Goal: Contribute content: Add original content to the website for others to see

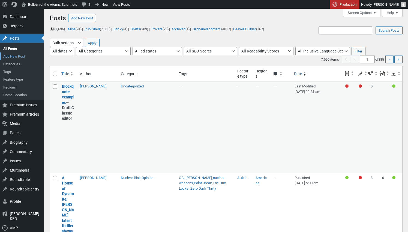
click at [23, 55] on link "Add New Post" at bounding box center [22, 56] width 44 height 8
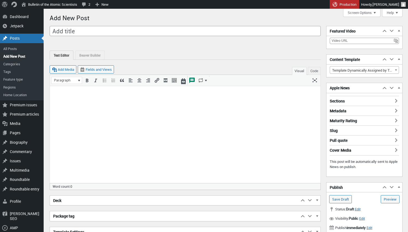
click at [78, 90] on p at bounding box center [185, 93] width 264 height 7
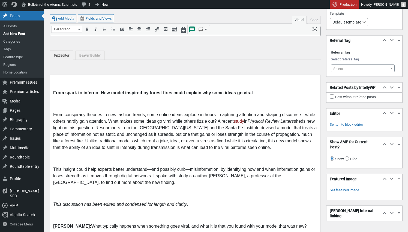
scroll to position [869, 0]
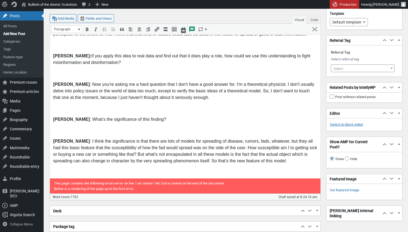
click at [90, 132] on p at bounding box center [185, 130] width 264 height 7
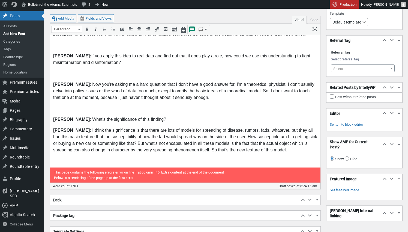
click at [88, 109] on p at bounding box center [185, 108] width 264 height 7
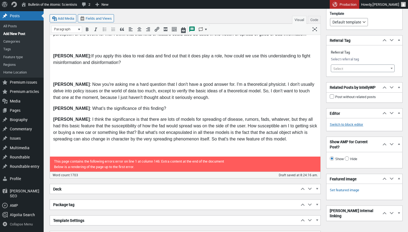
click at [85, 74] on p at bounding box center [185, 73] width 264 height 7
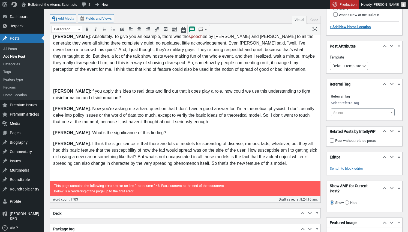
scroll to position [834, 0]
click at [88, 79] on p at bounding box center [185, 81] width 264 height 7
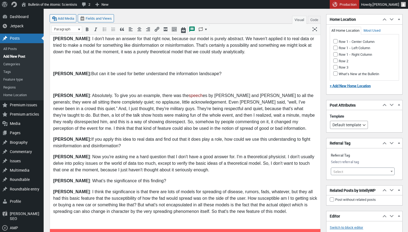
scroll to position [773, 0]
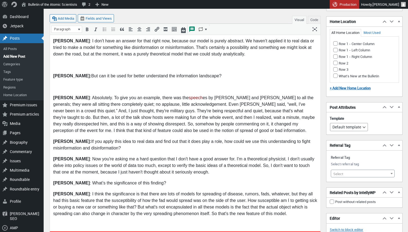
click at [84, 86] on p at bounding box center [185, 87] width 264 height 7
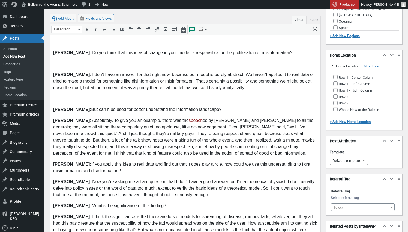
scroll to position [734, 0]
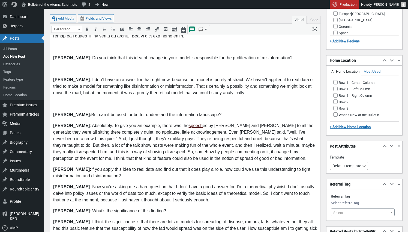
drag, startPoint x: 182, startPoint y: 126, endPoint x: 169, endPoint y: 125, distance: 13.1
click at [189, 125] on link "speech﻿" at bounding box center [196, 125] width 14 height 5
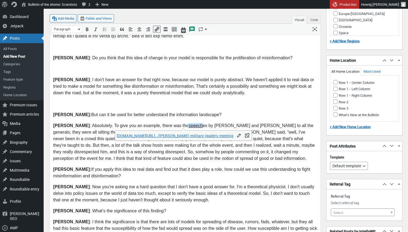
click at [188, 126] on link "speech" at bounding box center [195, 125] width 15 height 5
click at [236, 135] on icon "Edit" at bounding box center [238, 135] width 5 height 5
type input "https://www.cbsnews.com/live-updates/trump-hegseth-military-leaders-meeting/"
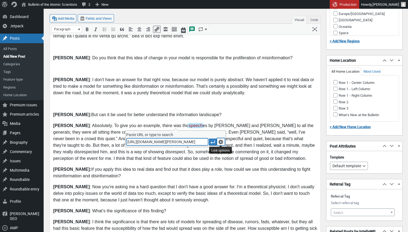
click at [222, 143] on icon "Link options" at bounding box center [220, 141] width 5 height 5
type input "https://www.cbsnews.com/live-updates/trump-hegseth-military-leaders-meeting/"
type input "speech"
type input "Update"
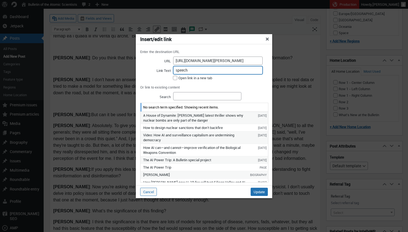
click at [195, 71] on input "speech" at bounding box center [218, 70] width 90 height 8
type input "speeches"
click at [257, 192] on input "Update" at bounding box center [259, 192] width 17 height 8
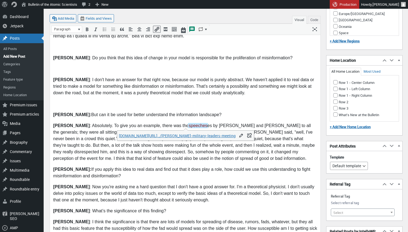
click at [191, 126] on p "Redner : Absolutely. To give you an example, there was the ﻿speeches es by Hegs…" at bounding box center [185, 142] width 264 height 39
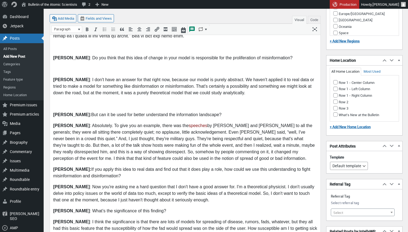
click at [207, 112] on p "Goudarzi: But can it be used for better understand the information landscape?" at bounding box center [185, 115] width 264 height 7
click at [143, 102] on p at bounding box center [185, 104] width 264 height 7
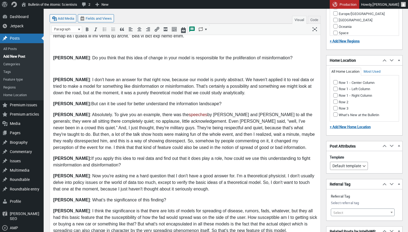
drag, startPoint x: 160, startPoint y: 72, endPoint x: 169, endPoint y: 73, distance: 9.4
click at [160, 72] on p at bounding box center [185, 69] width 264 height 7
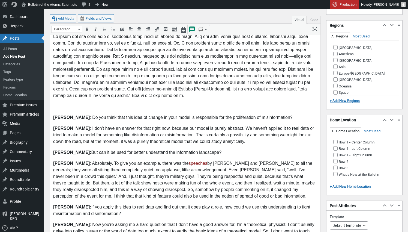
scroll to position [672, 0]
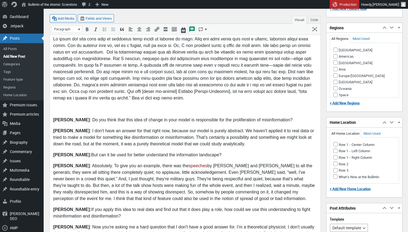
click at [144, 110] on p at bounding box center [185, 109] width 264 height 7
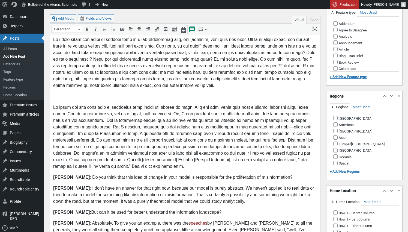
scroll to position [599, 0]
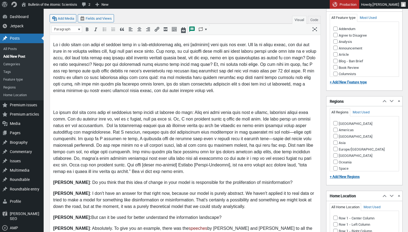
click at [133, 104] on p at bounding box center [185, 102] width 264 height 7
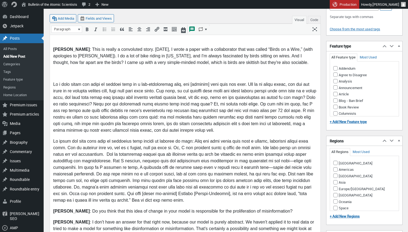
scroll to position [555, 0]
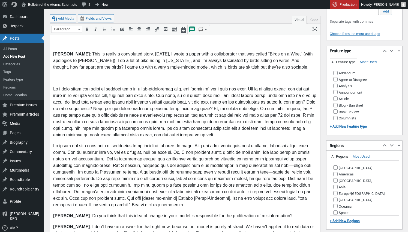
click at [90, 78] on p at bounding box center [185, 78] width 264 height 7
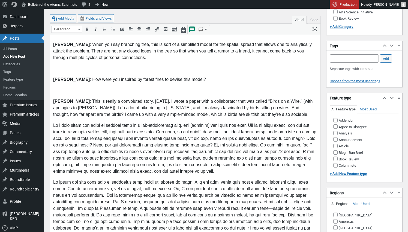
scroll to position [501, 0]
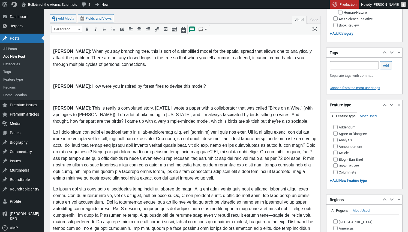
click at [86, 99] on p at bounding box center [185, 97] width 264 height 7
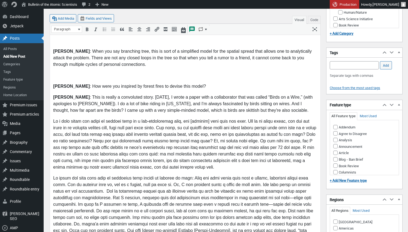
click at [90, 76] on p at bounding box center [185, 75] width 264 height 7
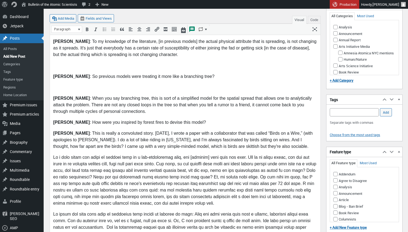
scroll to position [447, 0]
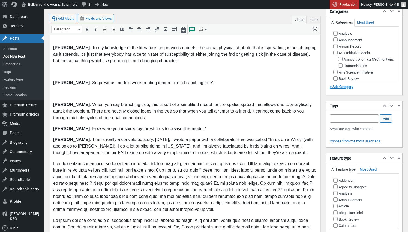
click at [87, 90] on body "From spark to inferno: New model inspired by forest fires could explain why som…" at bounding box center [185, 52] width 264 height 818
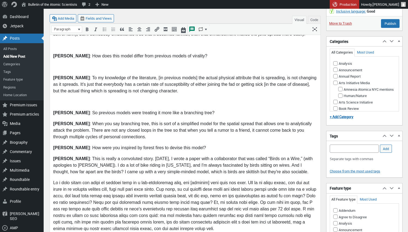
scroll to position [405, 0]
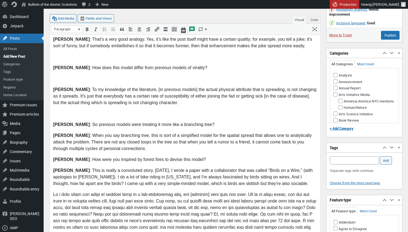
click at [79, 113] on p at bounding box center [185, 114] width 264 height 7
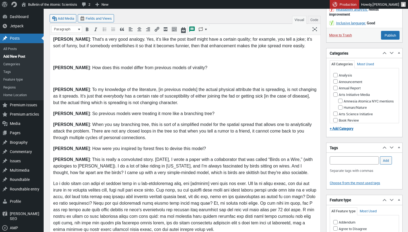
click at [92, 78] on p at bounding box center [185, 79] width 264 height 7
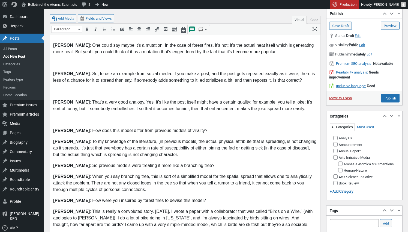
scroll to position [341, 0]
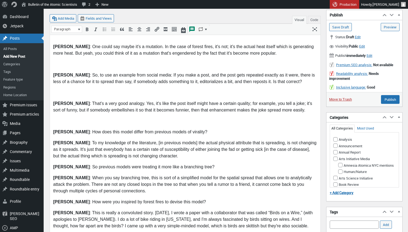
click at [69, 119] on p at bounding box center [185, 121] width 264 height 7
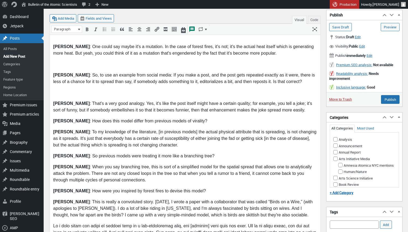
scroll to position [345, 0]
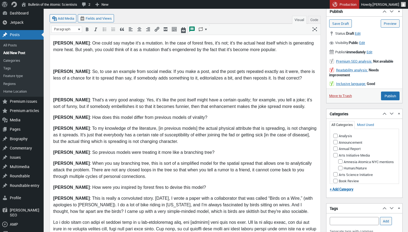
click at [181, 117] on p "Goudarzi : How does this model differ from previous models of virality?" at bounding box center [185, 117] width 264 height 7
drag, startPoint x: 167, startPoint y: 89, endPoint x: 194, endPoint y: 93, distance: 27.2
click at [168, 89] on p at bounding box center [185, 89] width 264 height 7
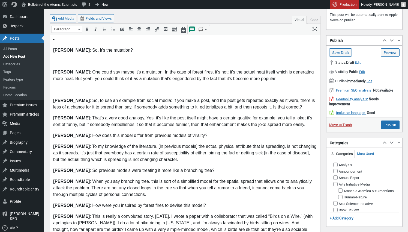
scroll to position [315, 0]
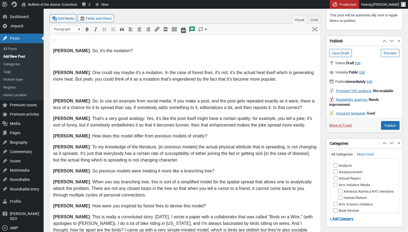
click at [103, 93] on p at bounding box center [185, 90] width 264 height 7
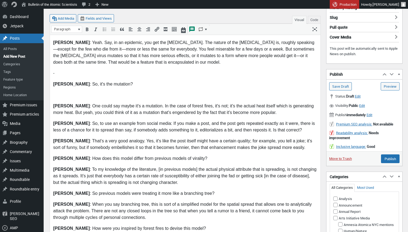
scroll to position [281, 0]
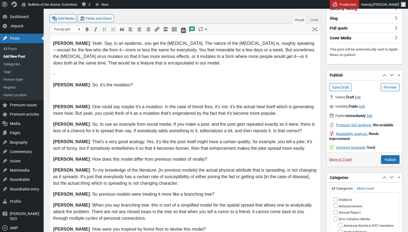
click at [130, 98] on p at bounding box center [185, 96] width 264 height 7
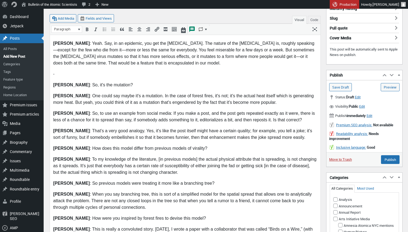
click at [73, 76] on p at bounding box center [185, 74] width 264 height 7
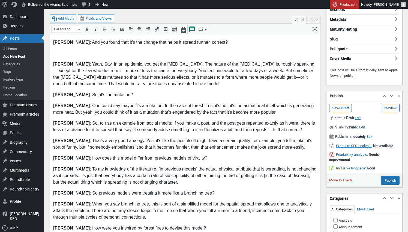
scroll to position [260, 0]
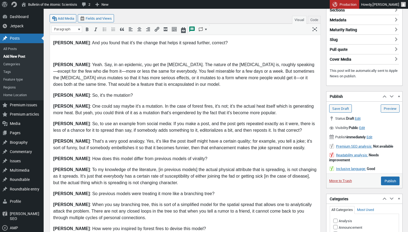
drag, startPoint x: 112, startPoint y: 96, endPoint x: 113, endPoint y: 105, distance: 9.9
click at [112, 97] on p "Goudarzi : So, it's the mutation?" at bounding box center [185, 95] width 264 height 7
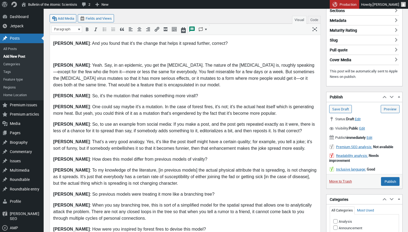
click at [170, 126] on p "Goudarzi : So, to use an example from social media: If you make a post, and the…" at bounding box center [185, 127] width 264 height 13
click at [178, 97] on p "Goudarzi : So, it's the mutation that makes something more virall?" at bounding box center [185, 96] width 264 height 7
click at [84, 96] on p "Goudarzi : So, it's the mutation that makes something more viral?" at bounding box center [185, 96] width 264 height 7
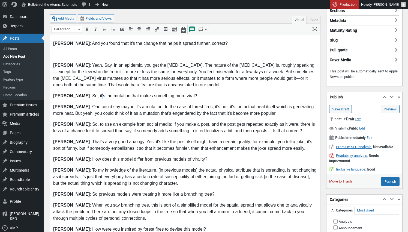
click at [84, 96] on p "Goudarzi : So, it's the mutation that makes something more viral?" at bounding box center [185, 96] width 264 height 7
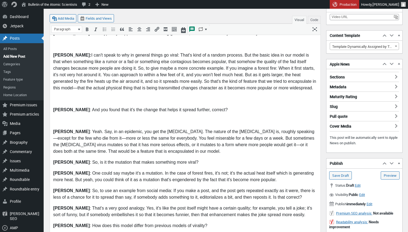
scroll to position [192, 0]
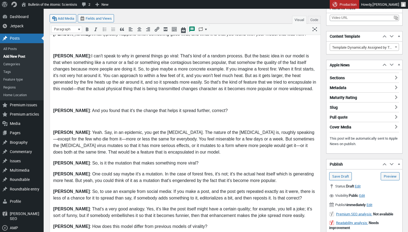
click at [190, 120] on p at bounding box center [185, 122] width 264 height 7
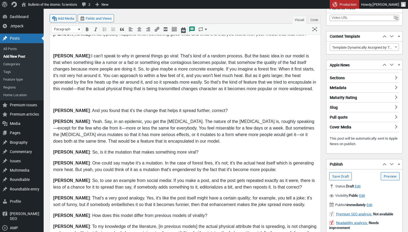
click at [172, 100] on p at bounding box center [185, 100] width 264 height 7
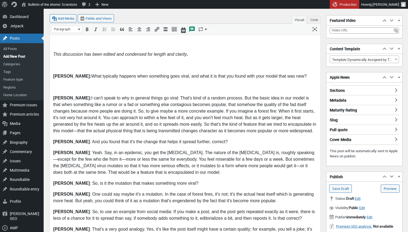
scroll to position [149, 0]
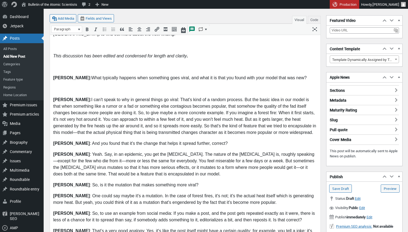
click at [133, 87] on p at bounding box center [185, 89] width 264 height 7
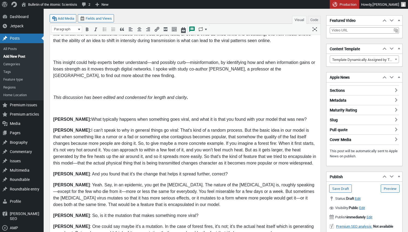
scroll to position [99, 0]
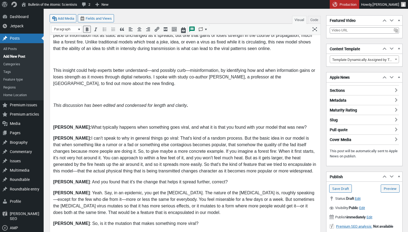
click at [94, 118] on p at bounding box center [185, 116] width 264 height 7
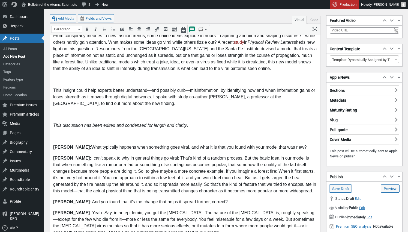
scroll to position [73, 0]
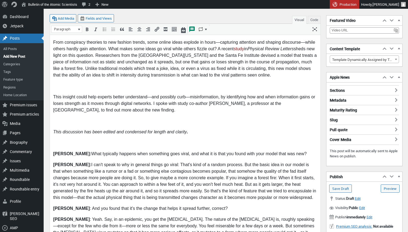
click at [91, 85] on p at bounding box center [185, 86] width 264 height 7
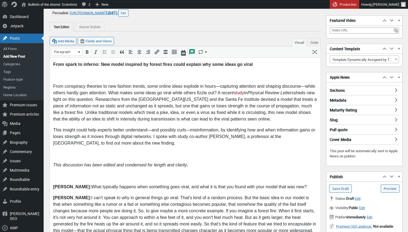
scroll to position [29, 0]
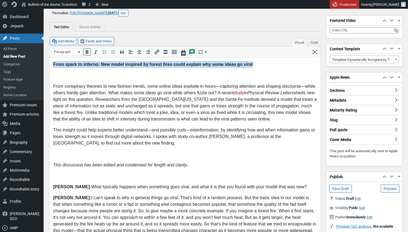
drag, startPoint x: 267, startPoint y: 64, endPoint x: 52, endPoint y: 57, distance: 215.5
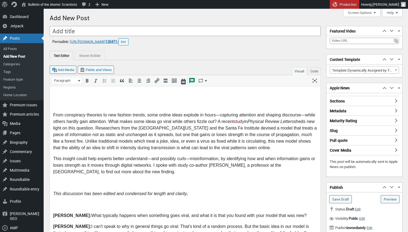
scroll to position [0, 0]
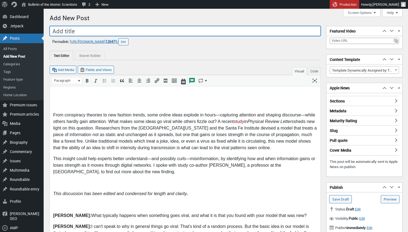
click at [122, 32] on input "Add title" at bounding box center [185, 31] width 271 height 10
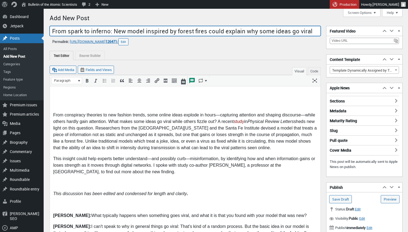
type input "From spark to inferno: New model inspired by forest fires could explain why som…"
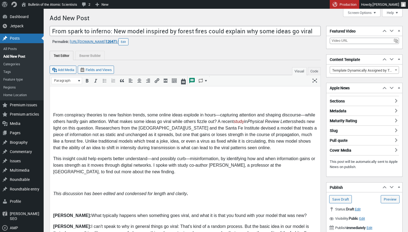
click at [108, 104] on p at bounding box center [185, 104] width 264 height 7
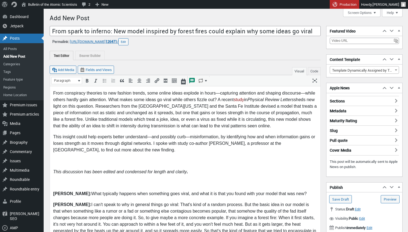
click at [218, 49] on div "Text Editor Beaver Builder Beaver Builder is currently active for this post. La…" at bounding box center [185, 52] width 271 height 15
click at [129, 42] on button "Edit" at bounding box center [124, 41] width 10 height 7
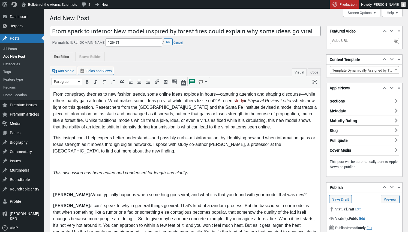
click at [63, 161] on p at bounding box center [185, 162] width 264 height 7
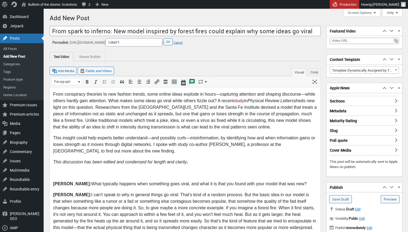
click at [219, 173] on p at bounding box center [185, 173] width 264 height 7
click at [252, 147] on p "This insight could help experts better understand—and possibly curb—misinformat…" at bounding box center [185, 145] width 264 height 20
click at [251, 146] on p "This insight could help experts better understand—and possibly curb—misinformat…" at bounding box center [185, 145] width 264 height 20
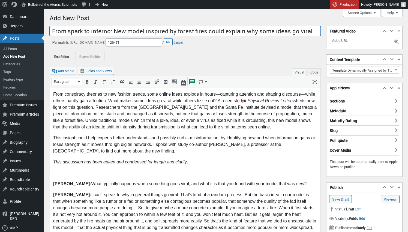
drag, startPoint x: 299, startPoint y: 32, endPoint x: 32, endPoint y: 32, distance: 266.8
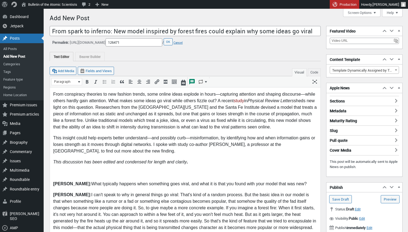
click at [183, 42] on button "Cancel" at bounding box center [178, 42] width 9 height 4
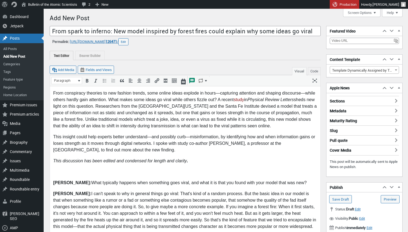
click at [64, 169] on p at bounding box center [185, 171] width 264 height 7
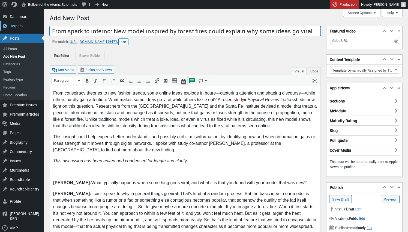
drag, startPoint x: 311, startPoint y: 31, endPoint x: 39, endPoint y: 23, distance: 272.1
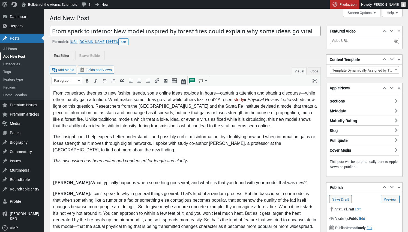
click at [19, 55] on link "Add New Post" at bounding box center [22, 56] width 44 height 8
click at [251, 100] on em "Physical Review Letters" at bounding box center [271, 99] width 46 height 5
click at [265, 113] on p "From conspiracy theories to new fashion trends, some online ideas explode in ho…" at bounding box center [185, 109] width 264 height 39
click at [129, 41] on button "Edit" at bounding box center [124, 41] width 10 height 7
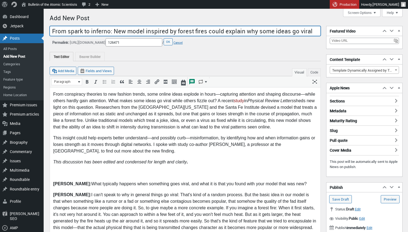
drag, startPoint x: 111, startPoint y: 30, endPoint x: 298, endPoint y: 31, distance: 186.8
click at [298, 31] on input "From spark to inferno: New model inspired by forest fires could explain why som…" at bounding box center [185, 31] width 271 height 10
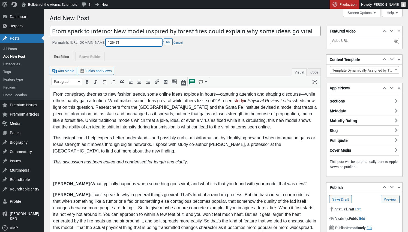
drag, startPoint x: 148, startPoint y: 42, endPoint x: 123, endPoint y: 41, distance: 24.6
click at [123, 41] on input "126471" at bounding box center [134, 42] width 57 height 8
paste input "New model inspired by forest fires could explain why some ideas go viral"
type input "new-model-inspired-by-forest-fires-could-explain-why-some-ideas-go-viral"
click at [173, 43] on button "OK" at bounding box center [168, 41] width 9 height 7
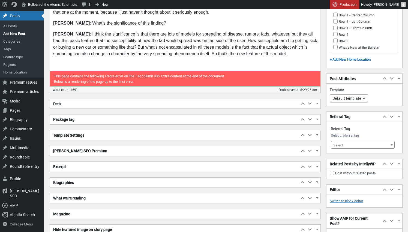
scroll to position [682, 0]
click at [316, 149] on span "button" at bounding box center [317, 151] width 5 height 5
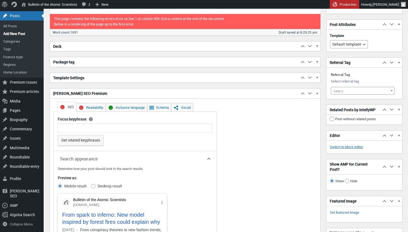
scroll to position [743, 0]
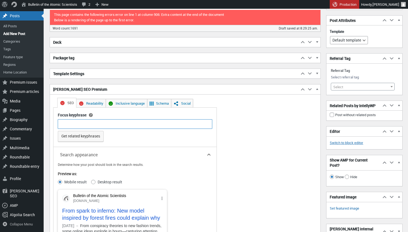
click at [92, 123] on input "Focus keyphrase" at bounding box center [135, 123] width 155 height 9
type input "Viral"
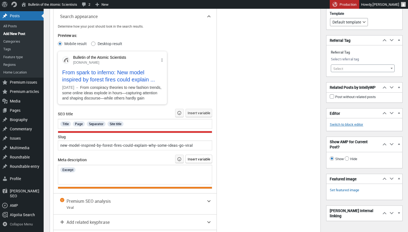
scroll to position [886, 0]
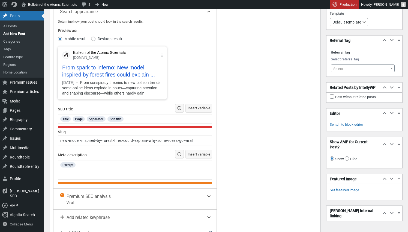
click at [96, 161] on div "Excerpt" at bounding box center [135, 164] width 151 height 7
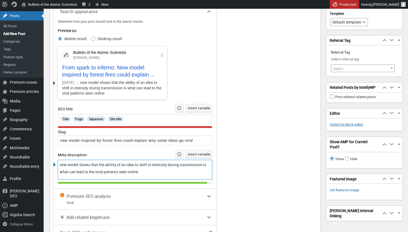
click at [60, 162] on span "new model shows that the ability of an idea to shift in intensity during transm…" at bounding box center [133, 168] width 147 height 12
click at [177, 171] on div "A new model shows that the ability of an idea to shift in intensity during tran…" at bounding box center [135, 168] width 151 height 14
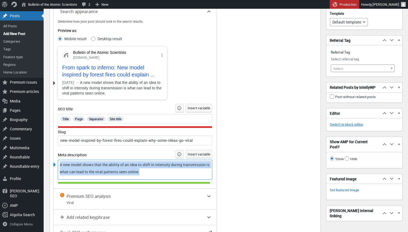
drag, startPoint x: 150, startPoint y: 170, endPoint x: 54, endPoint y: 159, distance: 96.7
click at [58, 160] on div "A new model shows that the ability of an idea to shift in intensity during tran…" at bounding box center [135, 170] width 155 height 20
copy span "A new model shows that the ability of an idea to shift in intensity during tran…"
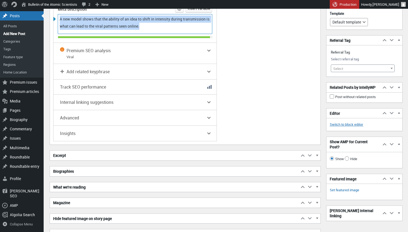
scroll to position [1033, 0]
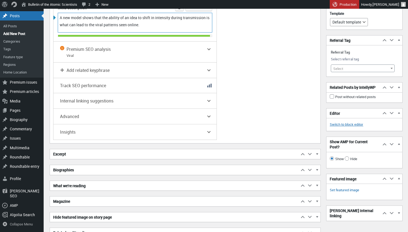
click at [318, 152] on span "button" at bounding box center [317, 154] width 5 height 5
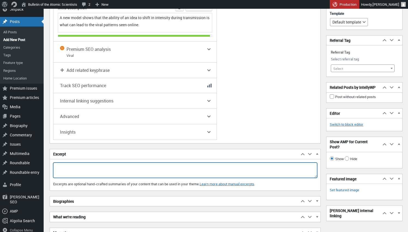
click at [214, 167] on textarea "Excerpt" at bounding box center [185, 169] width 264 height 15
paste textarea "A new model shows that the ability of an idea to shift in intensity during tran…"
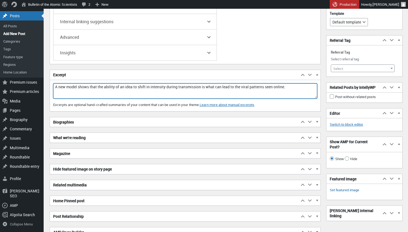
scroll to position [1115, 0]
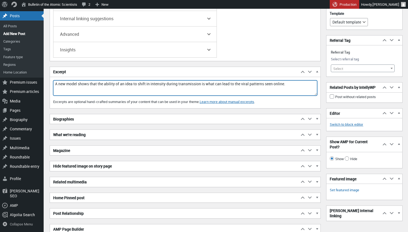
type textarea "A new model shows that the ability of an idea to shift in intensity during tran…"
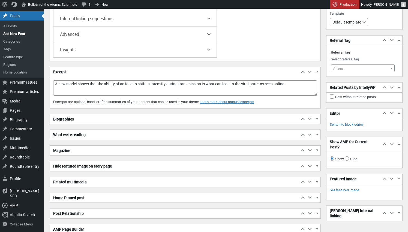
click at [316, 117] on span "button" at bounding box center [317, 119] width 5 height 5
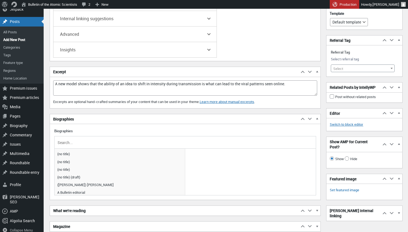
click at [114, 138] on input "text" at bounding box center [186, 142] width 258 height 8
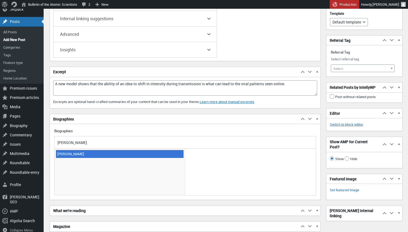
type input "Sara Goudarz"
click at [111, 150] on span "[PERSON_NAME]" at bounding box center [120, 154] width 128 height 8
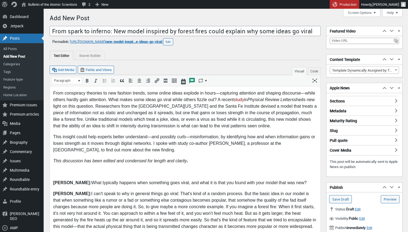
scroll to position [0, 0]
click at [397, 100] on h3 "Sections" at bounding box center [364, 99] width 69 height 7
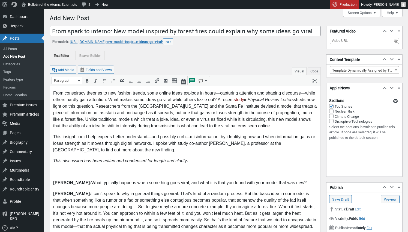
click at [333, 119] on input "Disruptive Technologies" at bounding box center [332, 121] width 4 height 4
checkbox input "true"
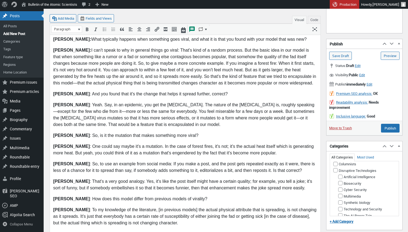
scroll to position [147, 0]
click at [334, 171] on input "Disruptive Technologies" at bounding box center [336, 169] width 4 height 4
checkbox input "true"
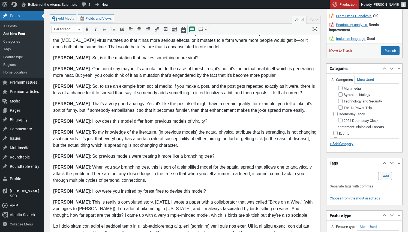
scroll to position [223, 0]
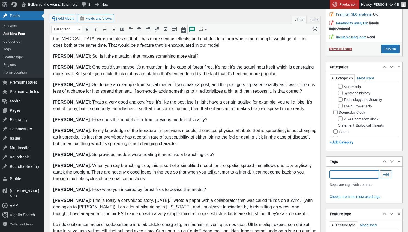
click at [336, 172] on input "Add Tag" at bounding box center [354, 174] width 49 height 8
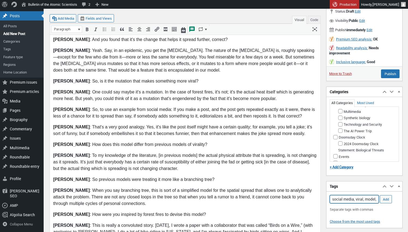
scroll to position [198, 0]
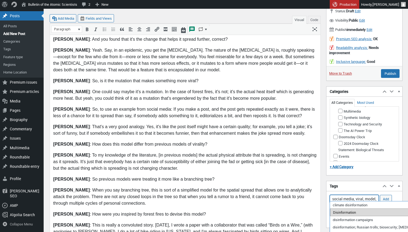
click at [343, 212] on li "Disinformation" at bounding box center [404, 212] width 149 height 8
type input "social media, viral, model, forest fires, misinformation, Disinformation,"
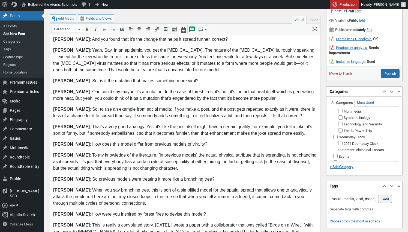
click at [390, 196] on input "Add" at bounding box center [386, 199] width 12 height 8
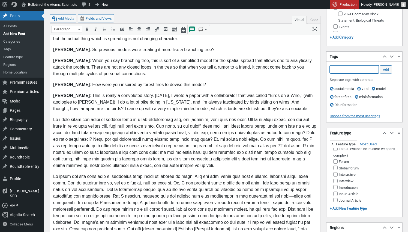
scroll to position [148, 0]
click at [336, 183] on input "Interview" at bounding box center [336, 180] width 4 height 4
checkbox input "true"
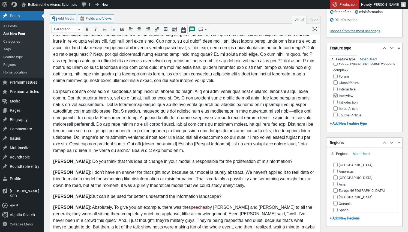
scroll to position [413, 0]
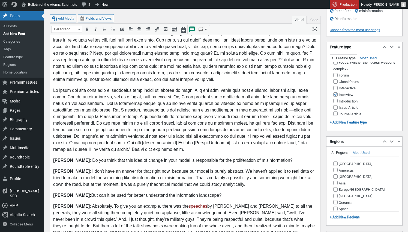
click at [334, 168] on input "Americas" at bounding box center [336, 170] width 4 height 4
checkbox input "true"
click at [336, 161] on input "[GEOGRAPHIC_DATA]" at bounding box center [336, 163] width 4 height 4
checkbox input "true"
click at [337, 174] on input "[GEOGRAPHIC_DATA]" at bounding box center [336, 176] width 4 height 4
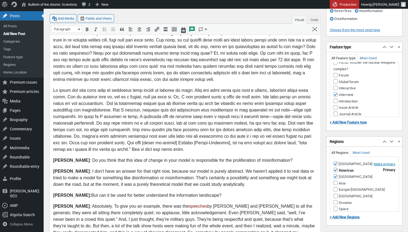
checkbox input "true"
click at [336, 180] on input "Asia" at bounding box center [336, 182] width 4 height 4
checkbox input "true"
drag, startPoint x: 336, startPoint y: 185, endPoint x: 336, endPoint y: 189, distance: 4.1
click at [336, 187] on input "Europe/[GEOGRAPHIC_DATA]" at bounding box center [336, 189] width 4 height 4
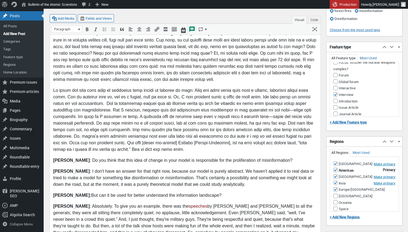
checkbox input "true"
click at [336, 200] on input "[GEOGRAPHIC_DATA]" at bounding box center [336, 202] width 4 height 4
checkbox input "true"
drag, startPoint x: 336, startPoint y: 197, endPoint x: 334, endPoint y: 203, distance: 7.0
click at [336, 206] on input "Oceania" at bounding box center [336, 208] width 4 height 4
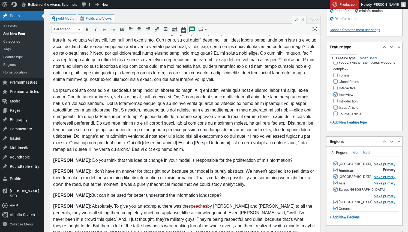
checkbox input "true"
click at [336, 212] on input "Space" at bounding box center [336, 214] width 4 height 4
checkbox input "true"
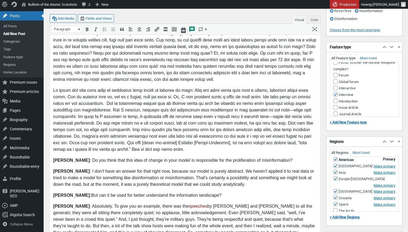
scroll to position [10, 0]
click at [334, 208] on input "The Arctic" at bounding box center [336, 210] width 4 height 4
checkbox input "true"
click at [336, 202] on input "Space" at bounding box center [336, 204] width 4 height 4
checkbox input "false"
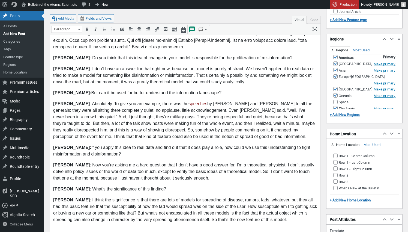
scroll to position [516, 0]
click at [335, 160] on input "Row 1 - Left Column" at bounding box center [336, 162] width 4 height 4
checkbox input "true"
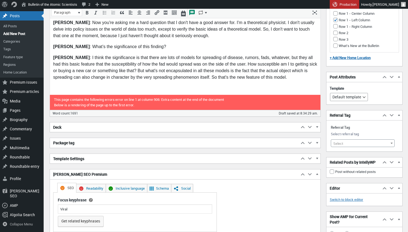
scroll to position [660, 0]
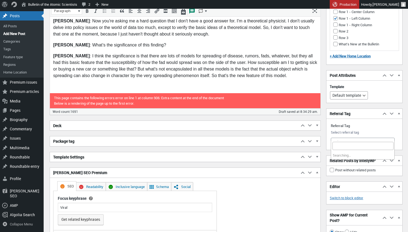
click at [357, 138] on span "Select" at bounding box center [362, 142] width 63 height 8
type input "social media"
select select "11542"
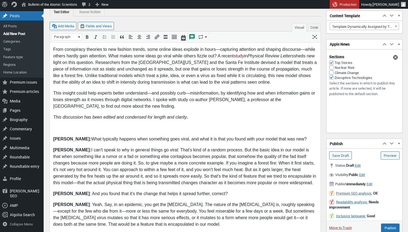
scroll to position [44, 0]
click at [373, 182] on span "Edit" at bounding box center [370, 183] width 6 height 5
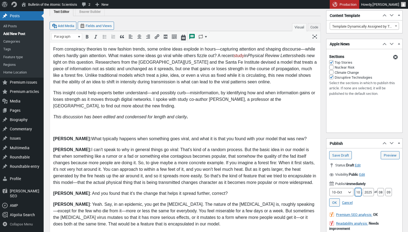
click at [357, 191] on input "10" at bounding box center [358, 192] width 7 height 8
type input "13"
click at [383, 191] on input "08" at bounding box center [381, 192] width 7 height 8
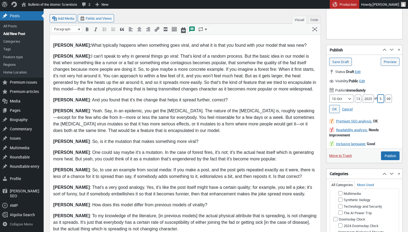
scroll to position [146, 0]
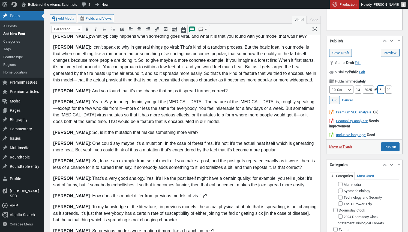
type input "5"
click at [391, 88] on input "09" at bounding box center [389, 89] width 7 height 8
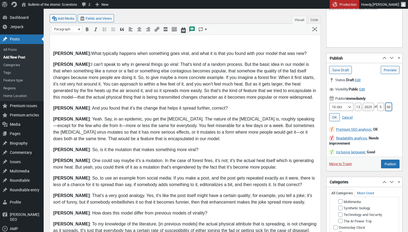
scroll to position [127, 0]
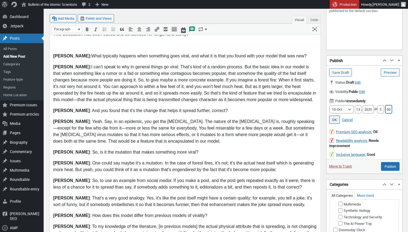
type input "00"
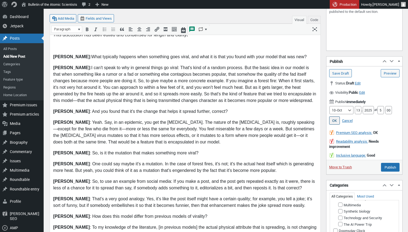
click at [333, 117] on link "OK" at bounding box center [335, 120] width 11 height 8
type input "Schedule"
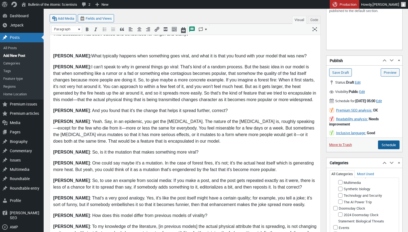
click at [389, 149] on input "Schedule" at bounding box center [389, 144] width 22 height 9
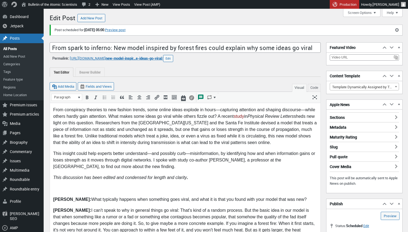
scroll to position [4, 0]
click at [126, 29] on link "Preview post" at bounding box center [115, 29] width 20 height 5
click at [161, 187] on p at bounding box center [185, 188] width 264 height 7
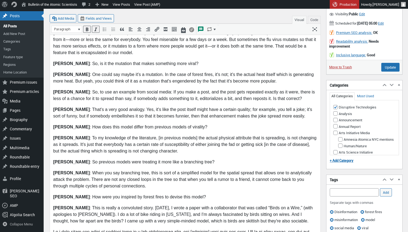
scroll to position [221, 0]
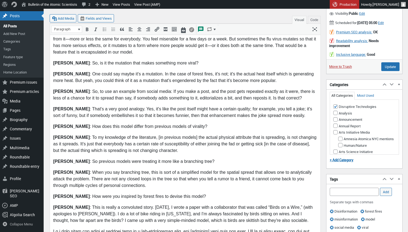
drag, startPoint x: 265, startPoint y: 138, endPoint x: 264, endPoint y: 142, distance: 3.6
click at [264, 139] on p "Redner : To my knowledge of the literature, [in previous models] the actual phy…" at bounding box center [185, 144] width 264 height 20
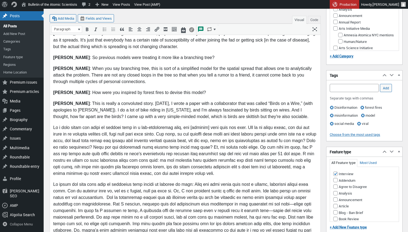
scroll to position [325, 0]
drag, startPoint x: 149, startPoint y: 161, endPoint x: 150, endPoint y: 165, distance: 5.0
click at [149, 161] on p at bounding box center [185, 150] width 264 height 52
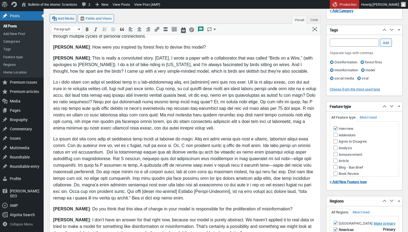
scroll to position [371, 0]
click at [110, 151] on p at bounding box center [185, 168] width 264 height 66
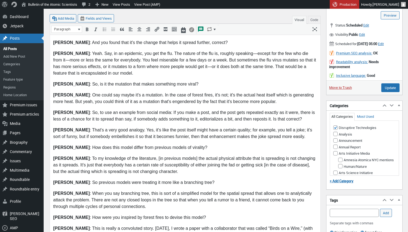
scroll to position [189, 0]
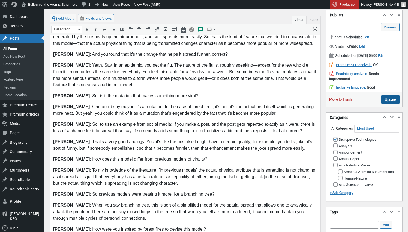
click at [390, 103] on input "Update" at bounding box center [391, 99] width 18 height 9
type input "Schedule"
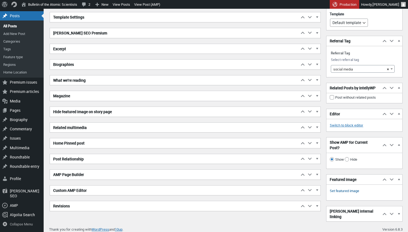
scroll to position [790, 0]
click at [349, 194] on link "Set featured image" at bounding box center [344, 190] width 29 height 5
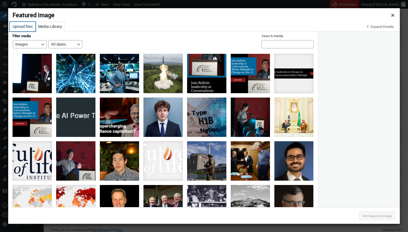
click at [20, 25] on button "Upload files" at bounding box center [23, 27] width 26 height 10
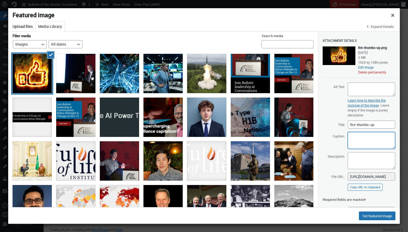
click at [358, 140] on textarea "Caption" at bounding box center [372, 140] width 48 height 17
paste textarea "But as it gets larger, the heat generated by the fire heats up the air around i…"
drag, startPoint x: 351, startPoint y: 136, endPoint x: 359, endPoint y: 136, distance: 7.1
click at [359, 136] on textarea "But as it gets larger, the heat generated by the fire heats up the air around i…" at bounding box center [372, 140] width 48 height 17
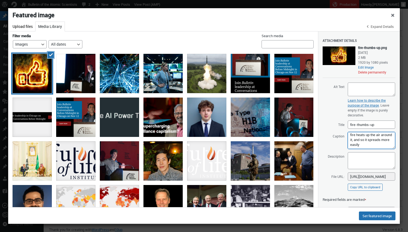
scroll to position [15, 0]
drag, startPoint x: 351, startPoint y: 140, endPoint x: 366, endPoint y: 140, distance: 14.7
click at [365, 140] on textarea "As a forest fire gets larger, the heat generated by the fire heats up the air a…" at bounding box center [372, 140] width 48 height 17
click at [366, 144] on textarea "As a forest fire gets larger, the heat generated by the fire heats up the air a…" at bounding box center [372, 140] width 48 height 17
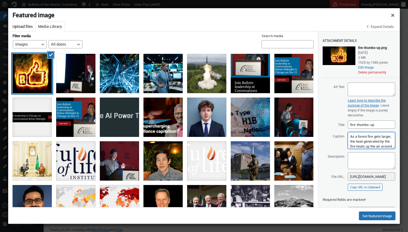
drag, startPoint x: 348, startPoint y: 140, endPoint x: 339, endPoint y: 126, distance: 16.1
click at [340, 126] on div "Attachment Details Saved. fire-thumbs-up.png October 10, 2025 2 MB 1920 by 1080…" at bounding box center [359, 112] width 73 height 162
paste textarea "when something like a rumor or a fad or something else contagious becomes popul…"
click at [352, 136] on textarea "when something like a rumor or a fad or something else contagious becomes popul…" at bounding box center [372, 140] width 48 height 17
drag, startPoint x: 362, startPoint y: 136, endPoint x: 386, endPoint y: 137, distance: 24.3
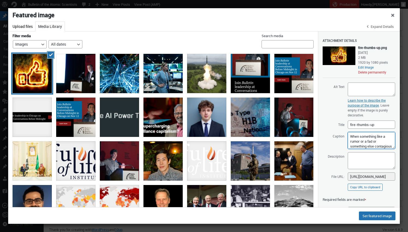
click at [386, 137] on textarea "When something like a rumor or a fad or something else contagious becomes popul…" at bounding box center [372, 140] width 48 height 17
click at [369, 136] on textarea "When a rumor or a fad or something else contagious becomes popular, that someho…" at bounding box center [372, 140] width 48 height 17
drag, startPoint x: 366, startPoint y: 136, endPoint x: 389, endPoint y: 137, distance: 23.2
click at [389, 137] on textarea "When a rumor or a fad or something else contagious becomes popular, that someho…" at bounding box center [372, 140] width 48 height 17
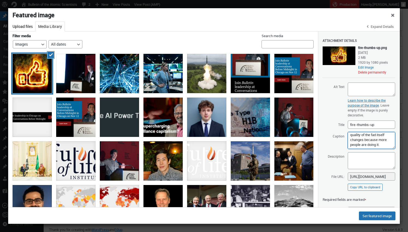
scroll to position [19, 0]
click at [377, 142] on textarea "When a rumor or a fad or something else contagious becomes popular, the quality…" at bounding box center [372, 140] width 48 height 17
click at [375, 144] on textarea "When a rumor or a fad or something else contagious becomes popular, the quality…" at bounding box center [372, 140] width 48 height 17
paste textarea "depositphotos.com"
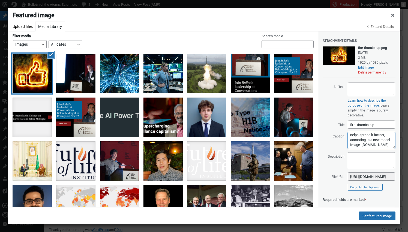
scroll to position [36, 0]
type textarea "When a rumor or a fad or something else contagious becomes popular, the quality…"
click at [374, 86] on textarea "Alt Text" at bounding box center [372, 89] width 48 height 14
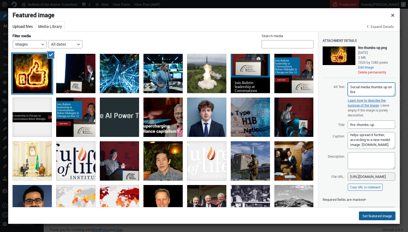
type textarea "Social media thumbs up on fire"
click at [374, 216] on button "Set featured image" at bounding box center [377, 215] width 37 height 9
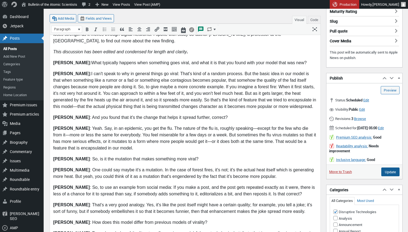
scroll to position [127, 0]
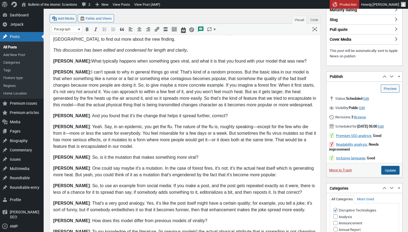
click at [388, 174] on input "Update" at bounding box center [391, 170] width 18 height 9
type input "Schedule"
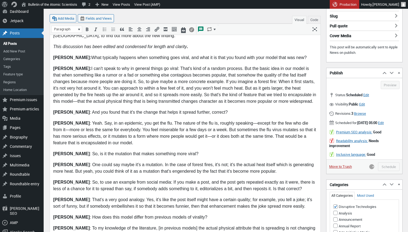
scroll to position [134, 0]
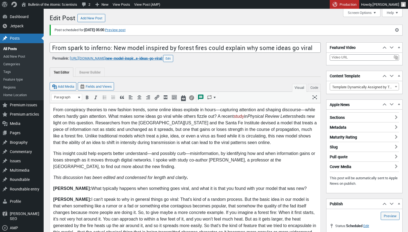
scroll to position [4, 0]
click at [126, 31] on link "Preview post" at bounding box center [115, 29] width 20 height 5
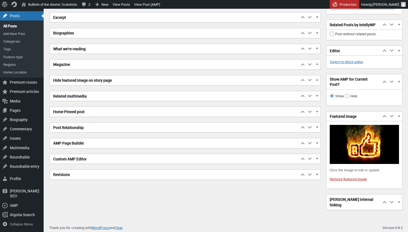
scroll to position [821, 0]
click at [359, 141] on img at bounding box center [364, 144] width 69 height 39
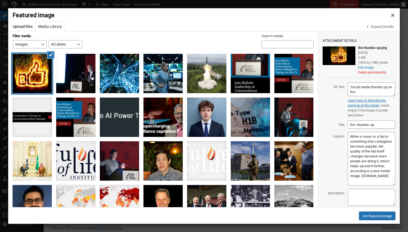
click at [393, 183] on textarea "When a rumor or a fad or something else contagious becomes popular, the quality…" at bounding box center [372, 159] width 48 height 54
drag, startPoint x: 389, startPoint y: 136, endPoint x: 367, endPoint y: 144, distance: 22.9
click at [369, 144] on textarea "When a rumor or a fad or something else contagious becomes popular, the quality…" at bounding box center [372, 159] width 48 height 54
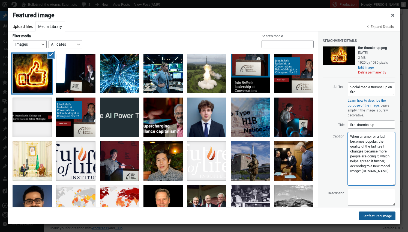
type textarea "When a rumor or a fad becomes popular, the quality of the fad itself changes be…"
click at [378, 216] on button "Set featured image" at bounding box center [377, 215] width 37 height 9
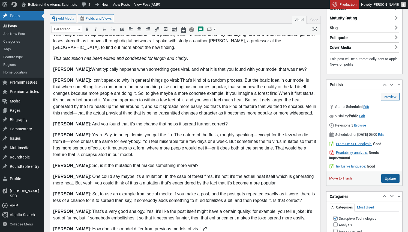
scroll to position [127, 0]
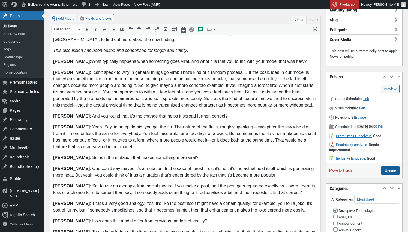
click at [389, 173] on input "Update" at bounding box center [391, 170] width 18 height 9
type input "Schedule"
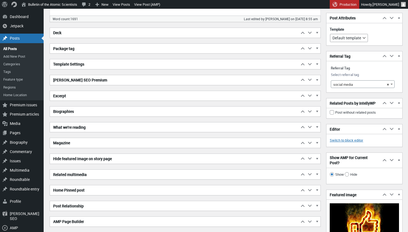
scroll to position [742, 0]
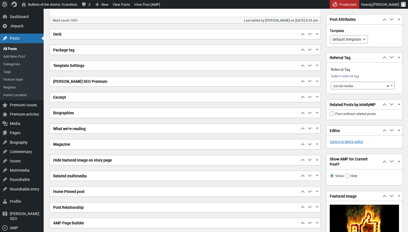
click at [318, 96] on span "button" at bounding box center [317, 97] width 5 height 5
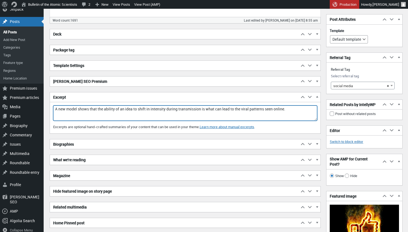
drag, startPoint x: 300, startPoint y: 110, endPoint x: 50, endPoint y: 97, distance: 250.1
click at [50, 97] on div "Excerpt Move up Move Excerpt box up Move down Move Excerpt box down Toggle pane…" at bounding box center [185, 113] width 271 height 42
